Goal: Information Seeking & Learning: Learn about a topic

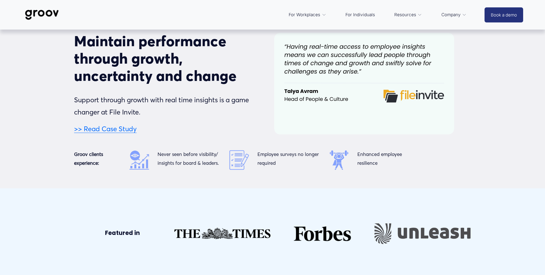
scroll to position [2382, 0]
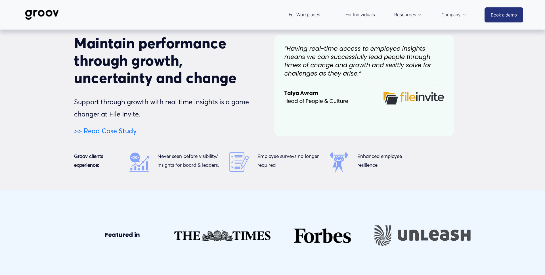
click at [0, 0] on span "Platform Overview" at bounding box center [0, 0] width 0 height 0
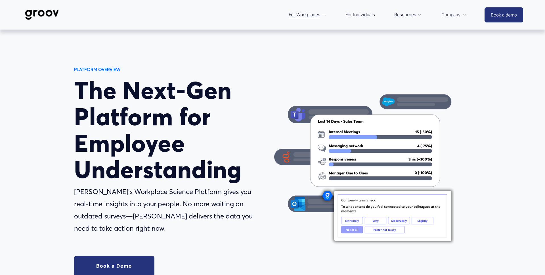
click at [0, 0] on span "Services" at bounding box center [0, 0] width 0 height 0
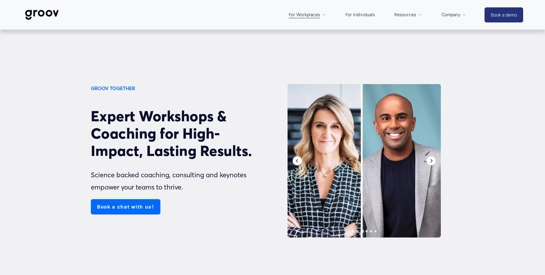
click at [0, 0] on link "Customer Stories" at bounding box center [0, 0] width 0 height 0
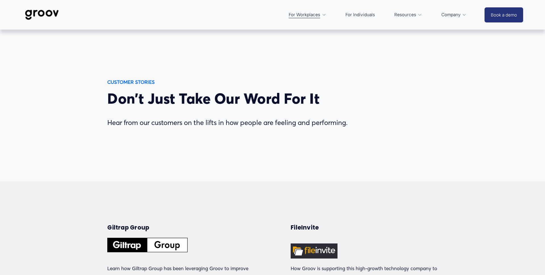
click at [45, 16] on img at bounding box center [42, 14] width 40 height 19
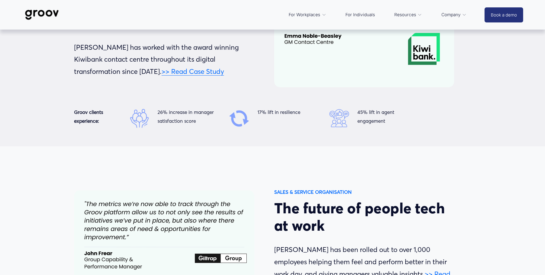
scroll to position [2006, 0]
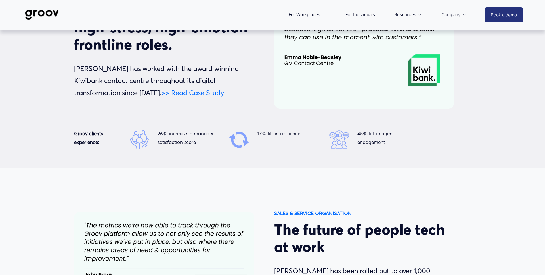
click at [162, 93] on link ">> Read Case Study" at bounding box center [193, 93] width 62 height 8
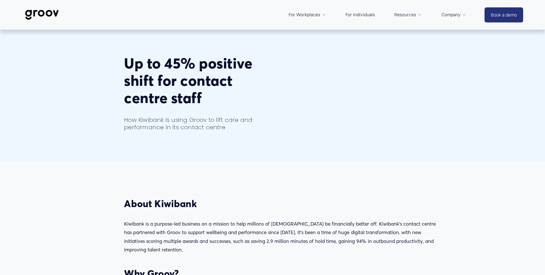
scroll to position [7, 0]
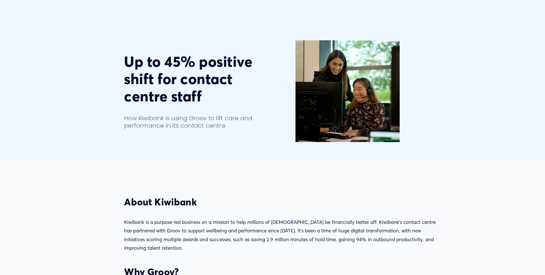
click at [314, 56] on div at bounding box center [348, 91] width 104 height 102
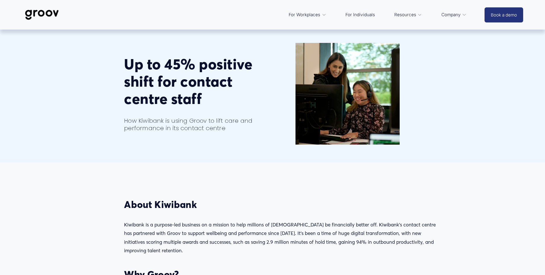
scroll to position [8, 0]
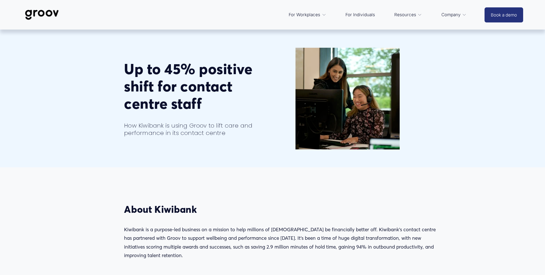
click at [0, 0] on link "Customer Stories" at bounding box center [0, 0] width 0 height 0
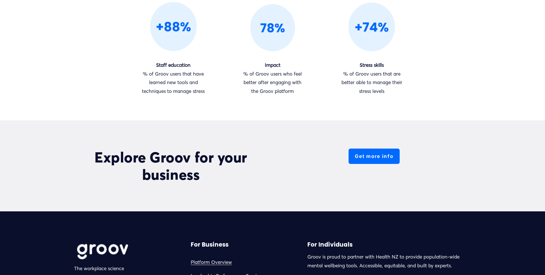
scroll to position [554, 0]
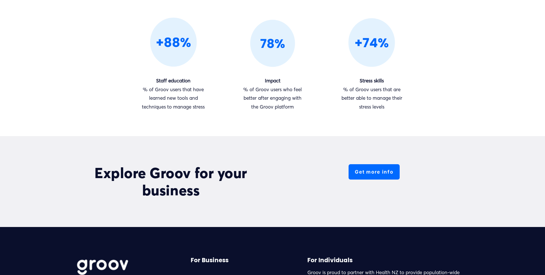
click at [371, 43] on div at bounding box center [372, 42] width 54 height 51
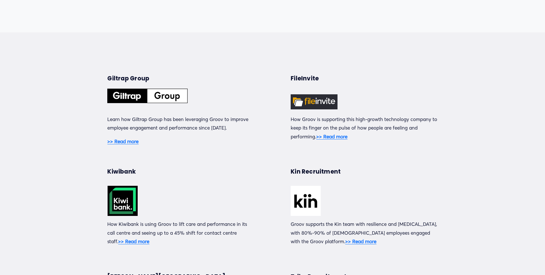
scroll to position [196, 0]
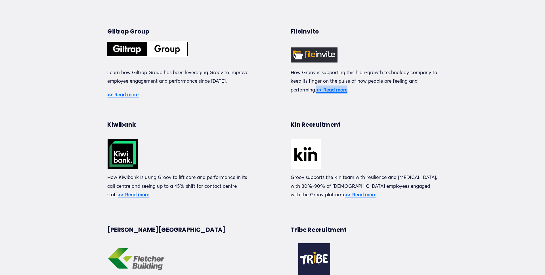
click at [124, 95] on strong ">> Read more" at bounding box center [122, 94] width 31 height 6
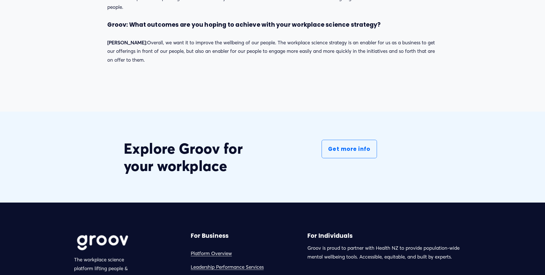
scroll to position [1800, 0]
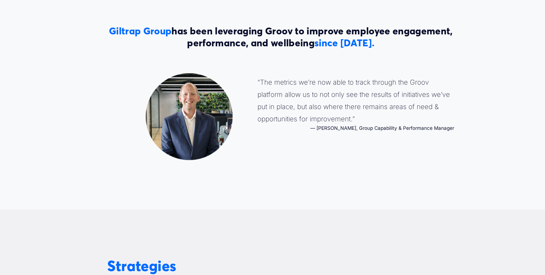
scroll to position [653, 0]
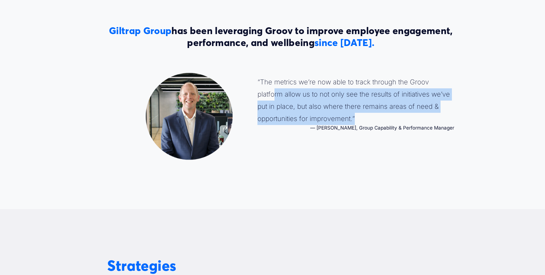
drag, startPoint x: 356, startPoint y: 118, endPoint x: 261, endPoint y: 83, distance: 100.6
click at [274, 90] on blockquote "“ The metrics we’re now able to track through the Groov platform allow us to no…" at bounding box center [356, 100] width 197 height 49
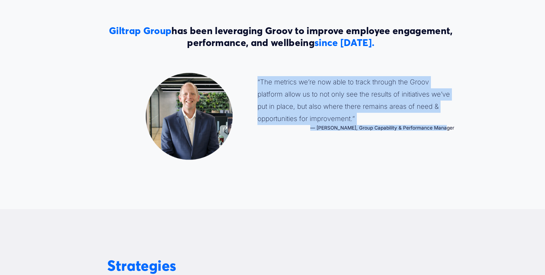
drag, startPoint x: 258, startPoint y: 81, endPoint x: 456, endPoint y: 128, distance: 203.6
click at [456, 128] on div "Giltrap Group has been leveraging Groov to improve employee engagement, perform…" at bounding box center [272, 93] width 545 height 160
copy figure "“ The metrics we’re now able to track through the Groov platform allow us to no…"
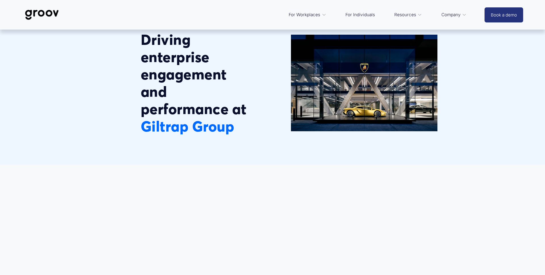
scroll to position [0, 0]
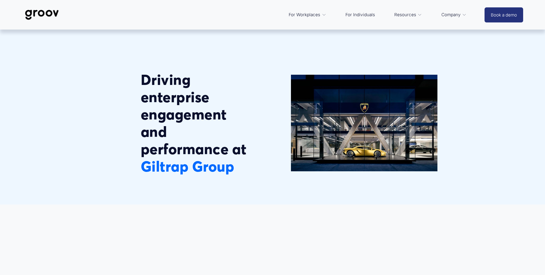
click at [51, 14] on img at bounding box center [42, 14] width 40 height 19
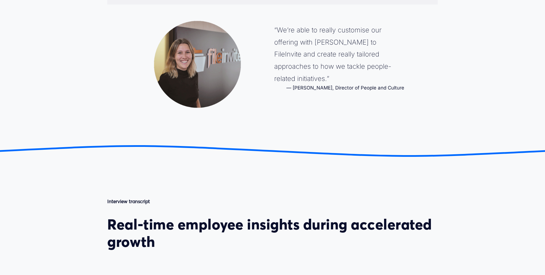
scroll to position [1307, 0]
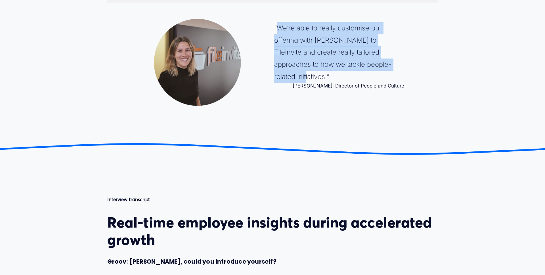
drag, startPoint x: 277, startPoint y: 28, endPoint x: 382, endPoint y: 61, distance: 110.0
click at [382, 61] on blockquote "“ We’re able to really customise our offering with Groov to FileInvite and crea…" at bounding box center [339, 52] width 130 height 61
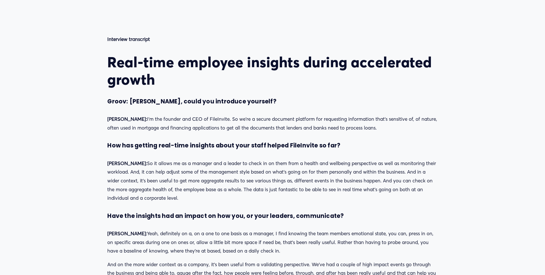
scroll to position [1483, 0]
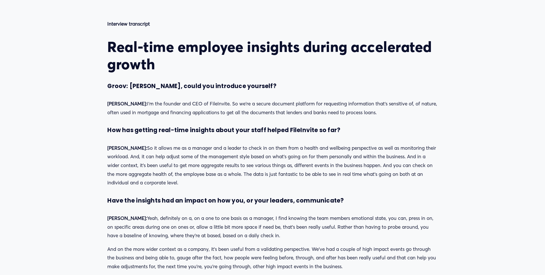
copy blockquote "We’re able to really customise our offering with [PERSON_NAME] to FileInvite an…"
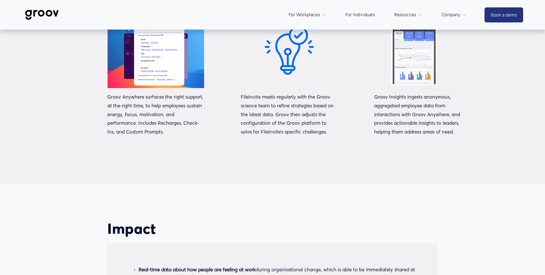
scroll to position [920, 0]
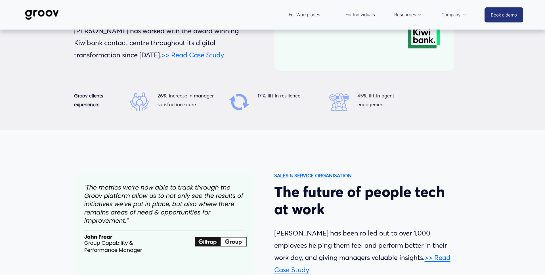
scroll to position [2044, 0]
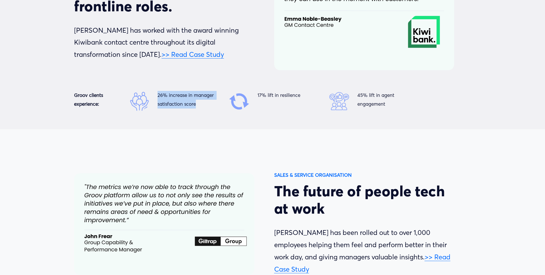
drag, startPoint x: 158, startPoint y: 97, endPoint x: 197, endPoint y: 103, distance: 38.8
click at [197, 103] on p "26% increase in manager satisfaction score" at bounding box center [190, 99] width 64 height 17
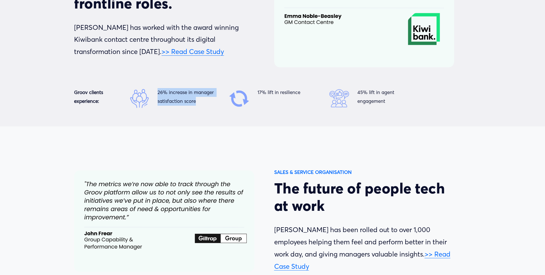
scroll to position [2048, 0]
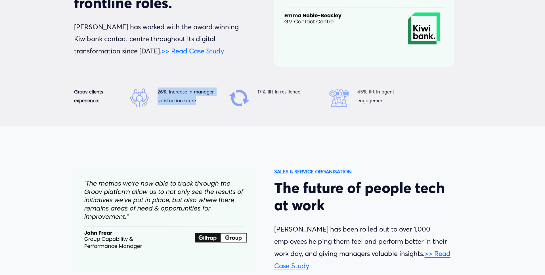
copy p "26% increase in manager satisfaction score"
drag, startPoint x: 260, startPoint y: 91, endPoint x: 301, endPoint y: 91, distance: 40.6
click at [301, 91] on p "17% lift in resilience" at bounding box center [290, 91] width 64 height 9
copy p "17% lift in resilience"
drag, startPoint x: 358, startPoint y: 92, endPoint x: 391, endPoint y: 97, distance: 32.9
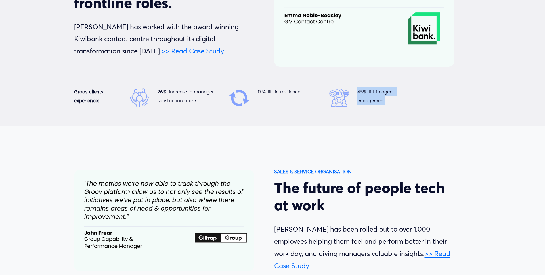
click at [391, 97] on p "45% lift in agent engagement" at bounding box center [390, 95] width 64 height 17
copy p "45% lift in agent engagement"
